Goal: Entertainment & Leisure: Consume media (video, audio)

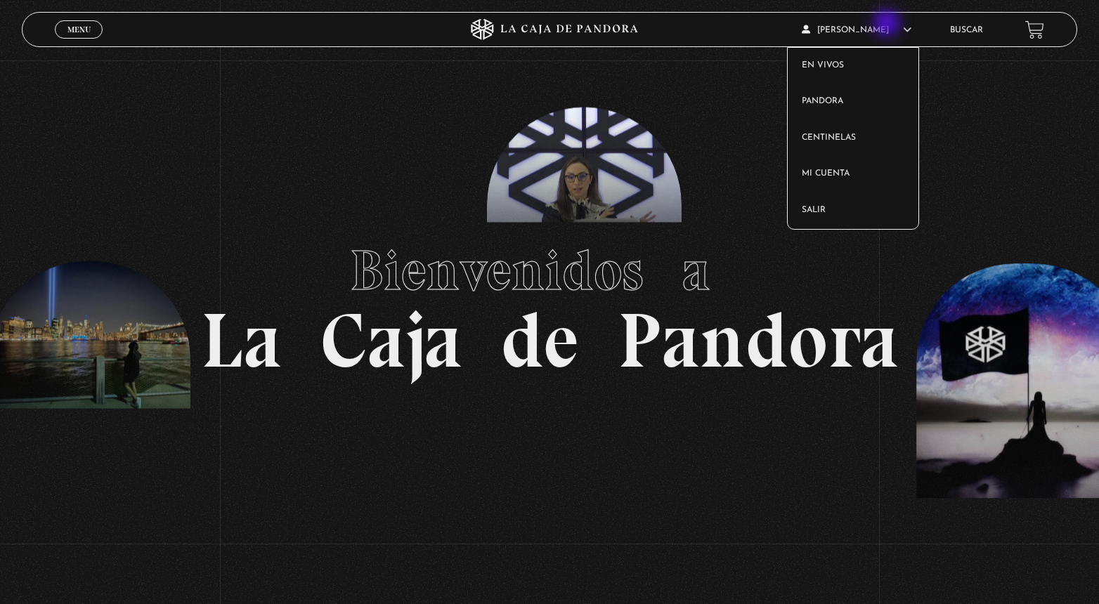
click at [888, 25] on article "maria jose solano En vivos Pandora Centinelas Mi cuenta Salir" at bounding box center [868, 29] width 132 height 33
click at [829, 98] on link "Pandora" at bounding box center [853, 102] width 131 height 37
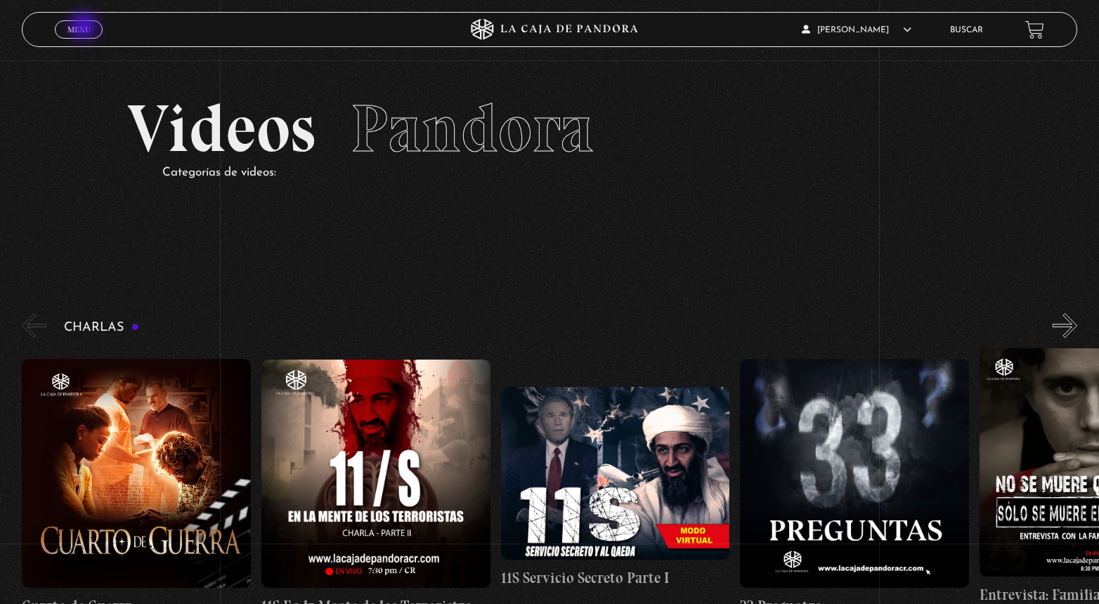
click at [84, 27] on span "Menu" at bounding box center [78, 29] width 23 height 8
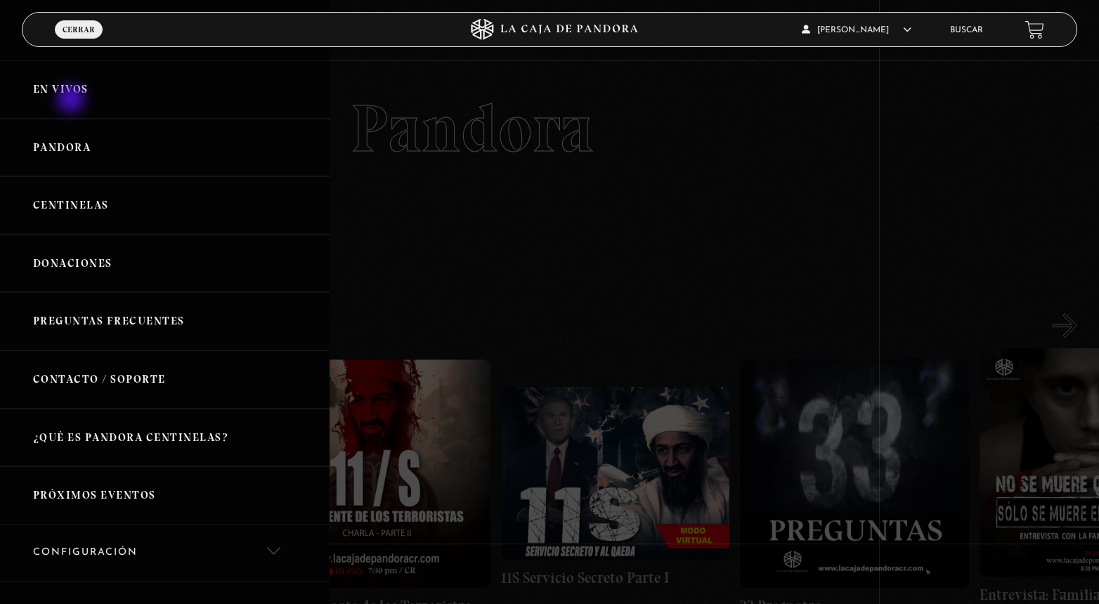
click at [72, 100] on link "En vivos" at bounding box center [165, 89] width 330 height 58
